Goal: Check status: Check status

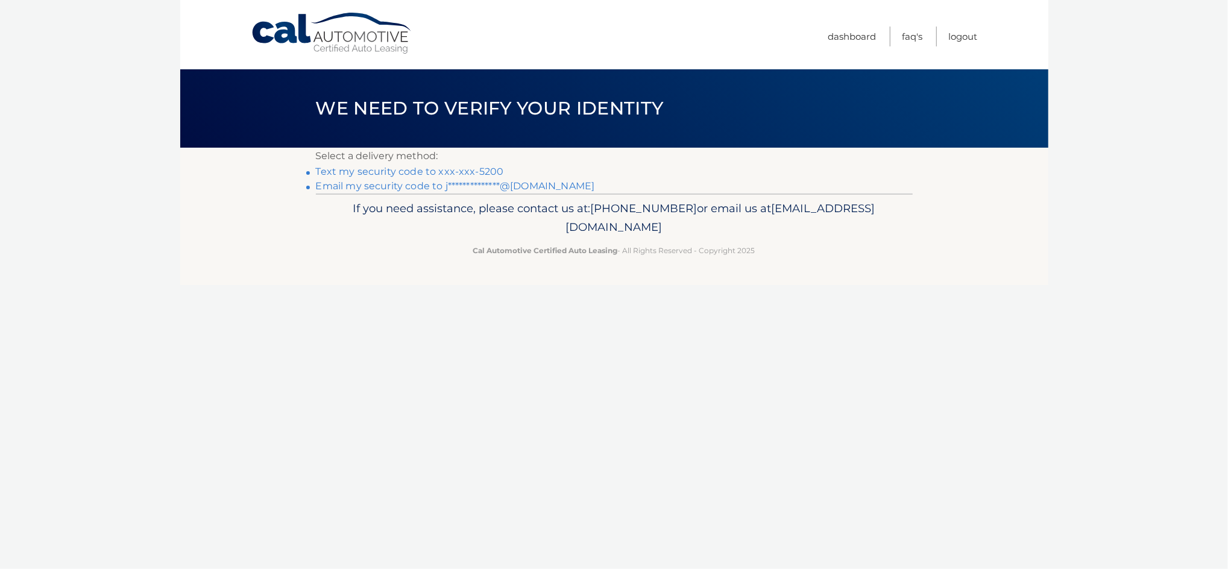
click at [429, 181] on link "**********" at bounding box center [455, 185] width 279 height 11
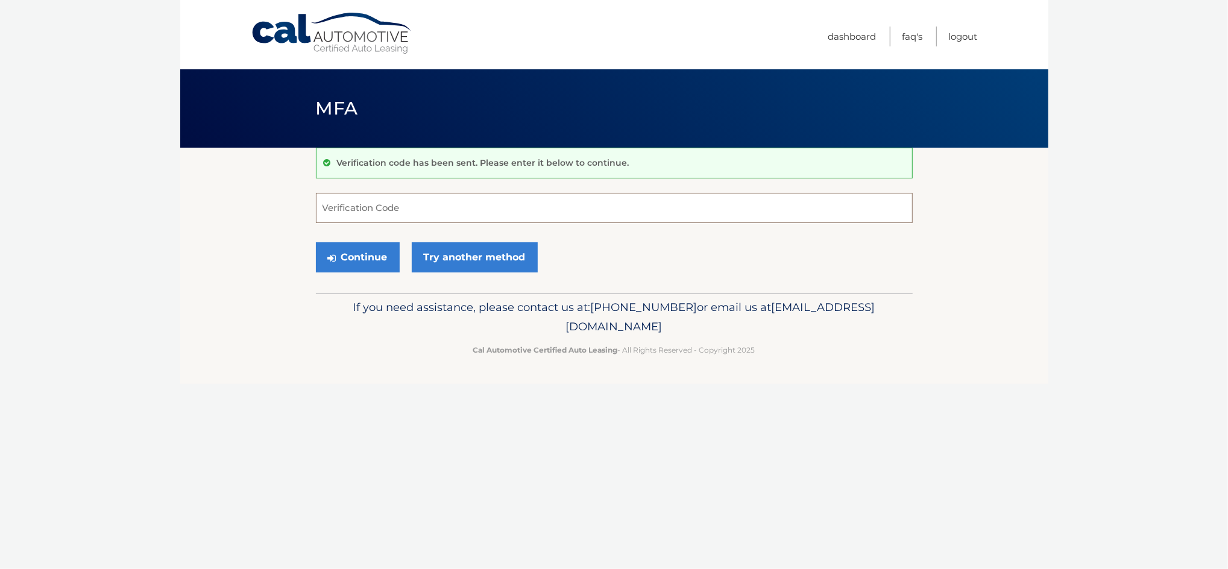
click at [431, 213] on input "Verification Code" at bounding box center [614, 208] width 597 height 30
paste input "944079"
type input "944079"
click at [369, 263] on button "Continue" at bounding box center [358, 257] width 84 height 30
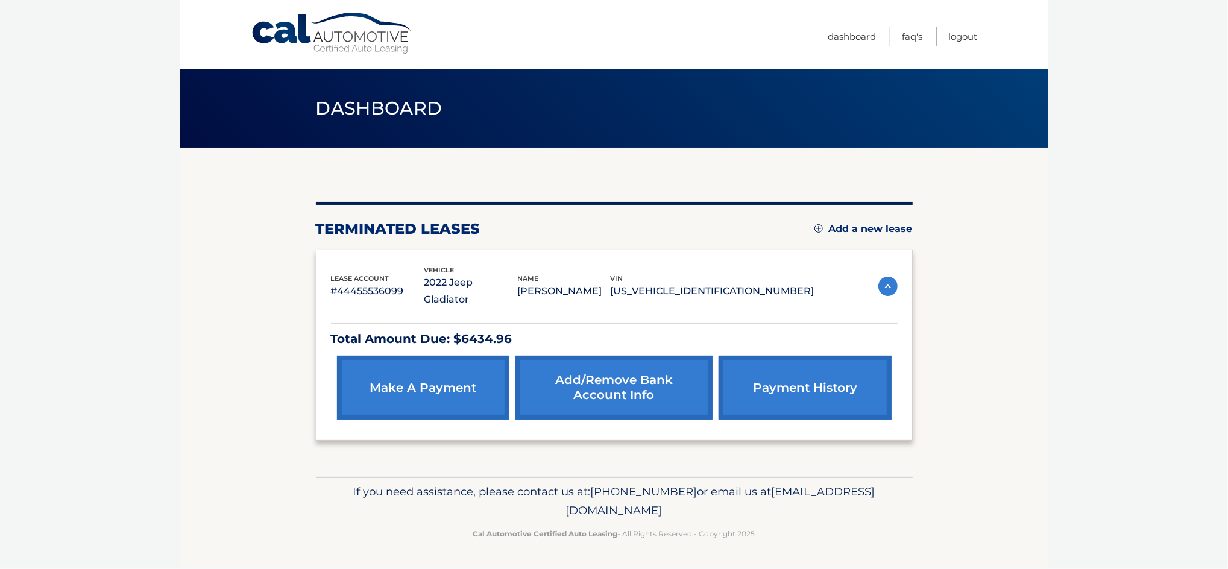
click at [806, 373] on link "payment history" at bounding box center [805, 388] width 172 height 64
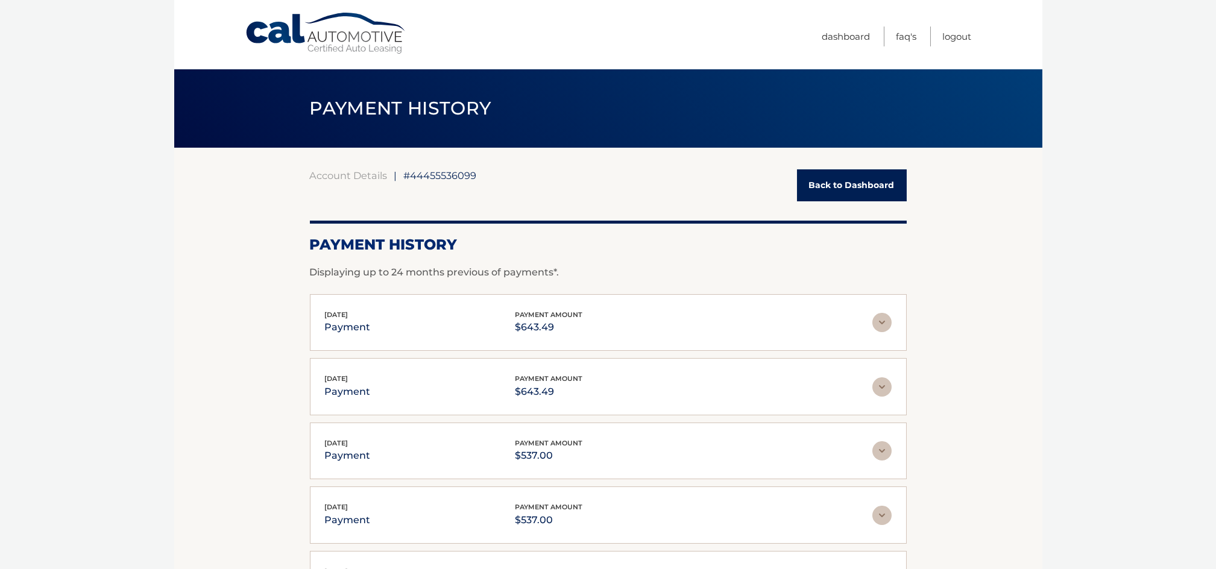
click at [836, 181] on link "Back to Dashboard" at bounding box center [852, 185] width 110 height 32
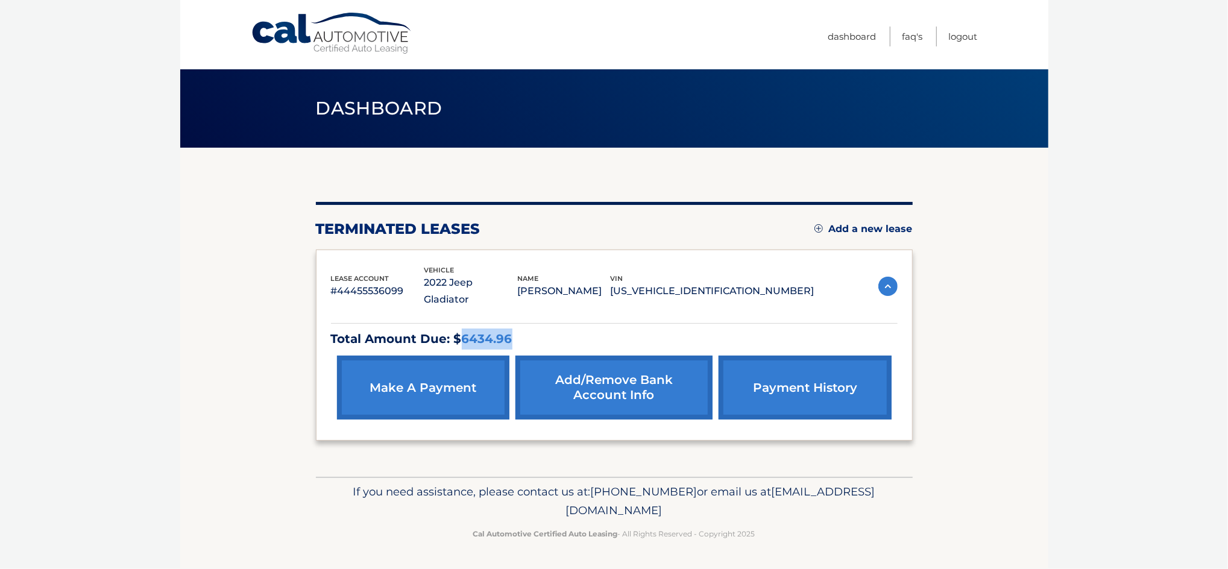
drag, startPoint x: 458, startPoint y: 319, endPoint x: 511, endPoint y: 323, distance: 53.1
click at [511, 329] on p "Total Amount Due: $6434.96" at bounding box center [614, 339] width 567 height 21
copy p "6434.96"
click at [769, 356] on link "payment history" at bounding box center [805, 388] width 172 height 64
